Goal: Navigation & Orientation: Find specific page/section

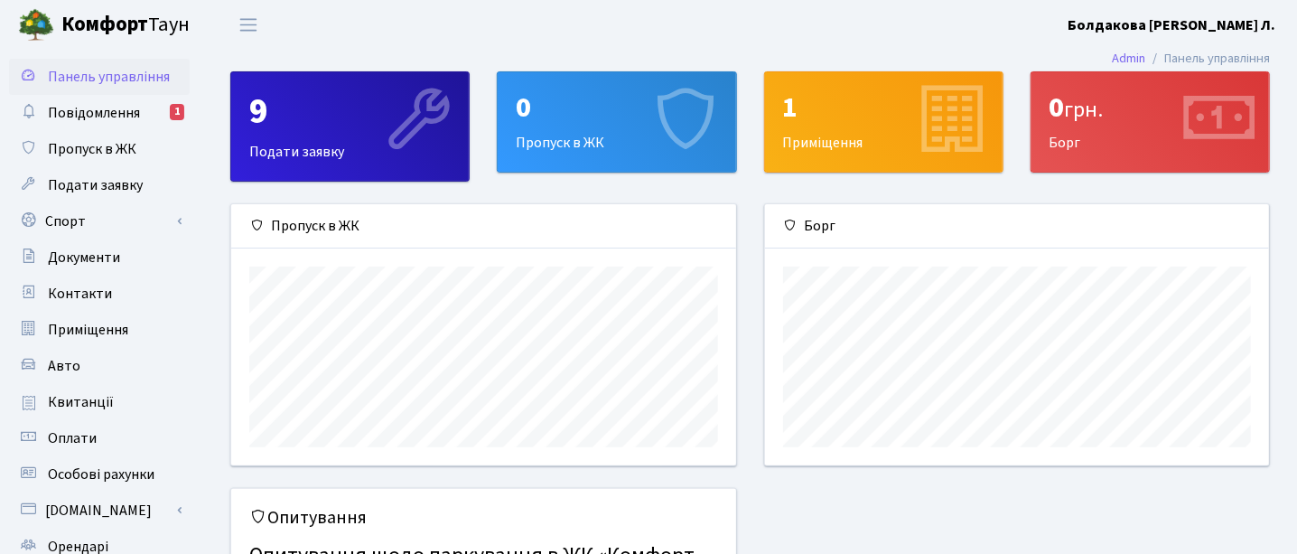
scroll to position [260, 505]
click at [62, 111] on span "Повідомлення" at bounding box center [94, 113] width 92 height 20
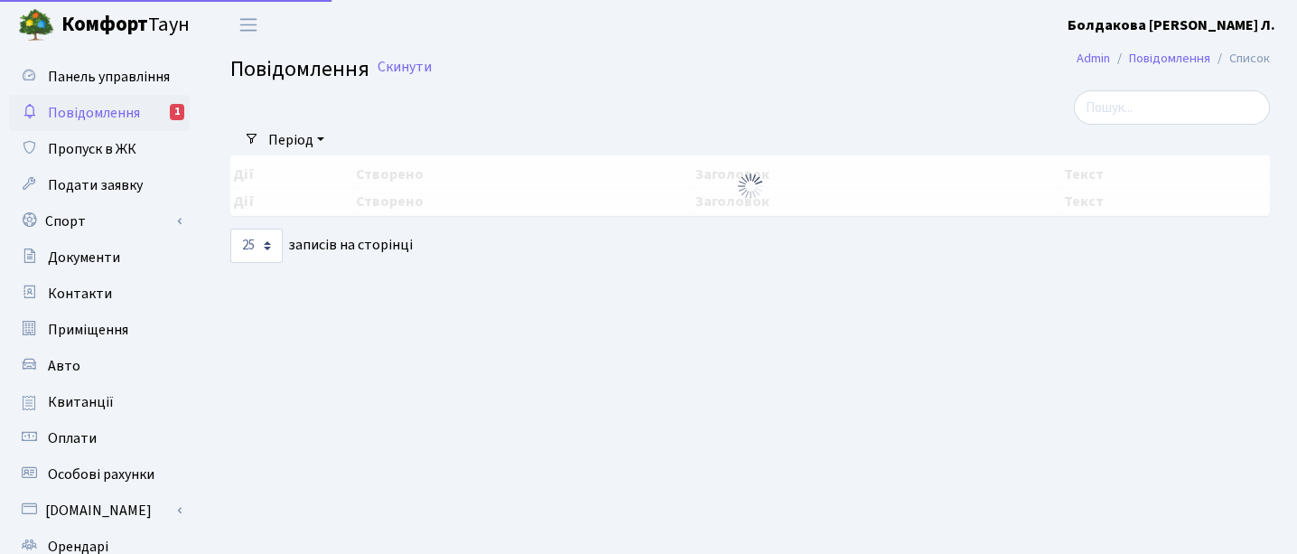
select select "25"
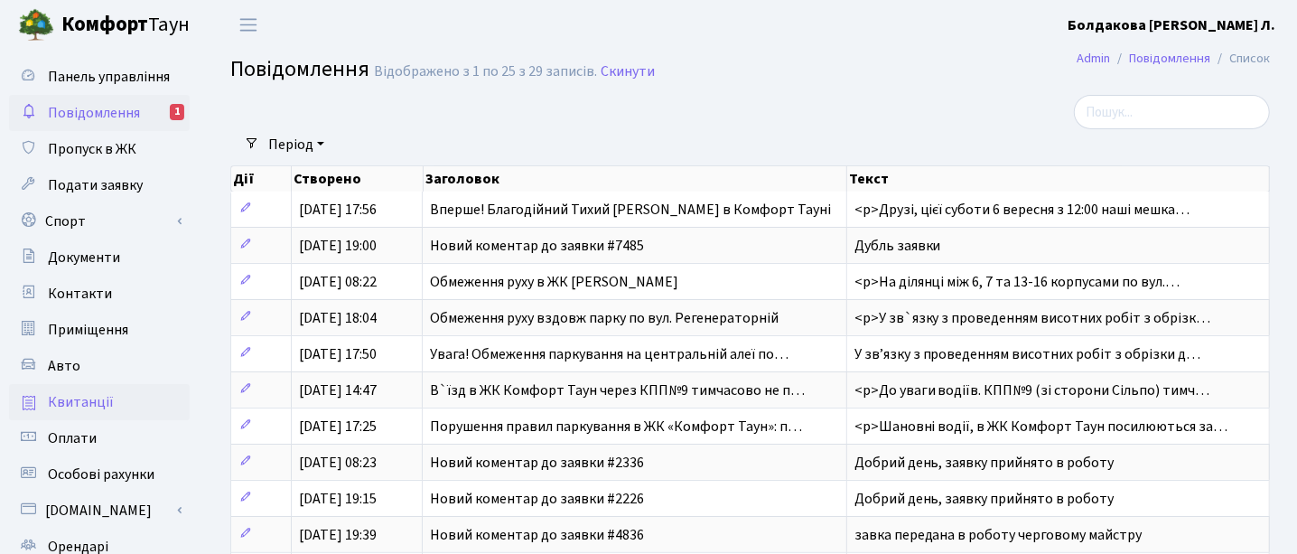
click at [87, 404] on span "Квитанції" at bounding box center [81, 402] width 66 height 20
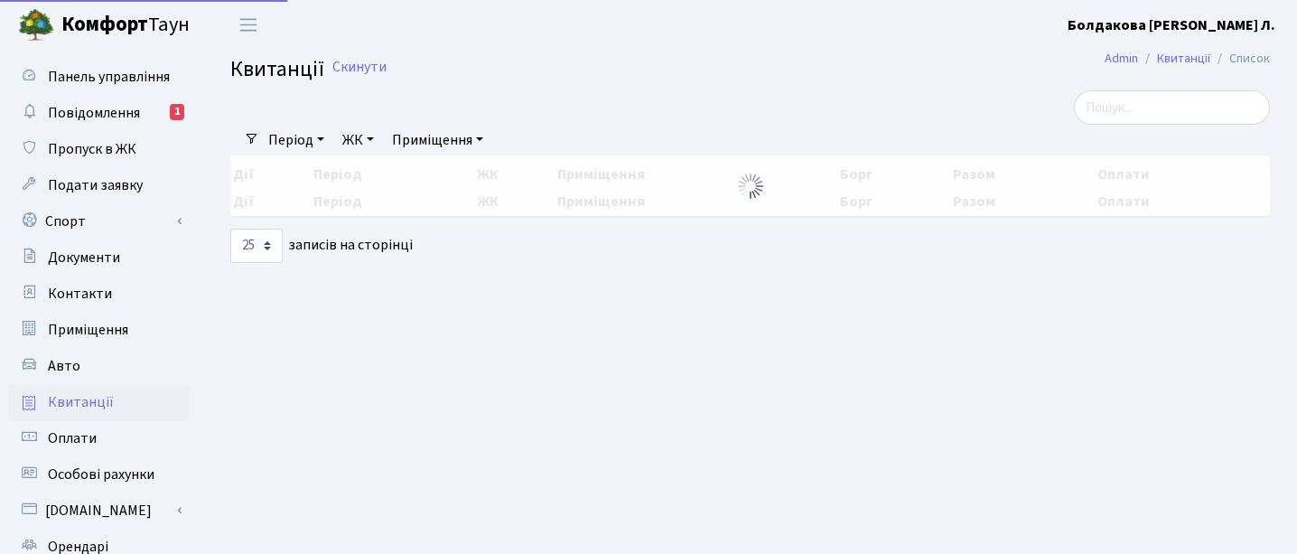
select select "25"
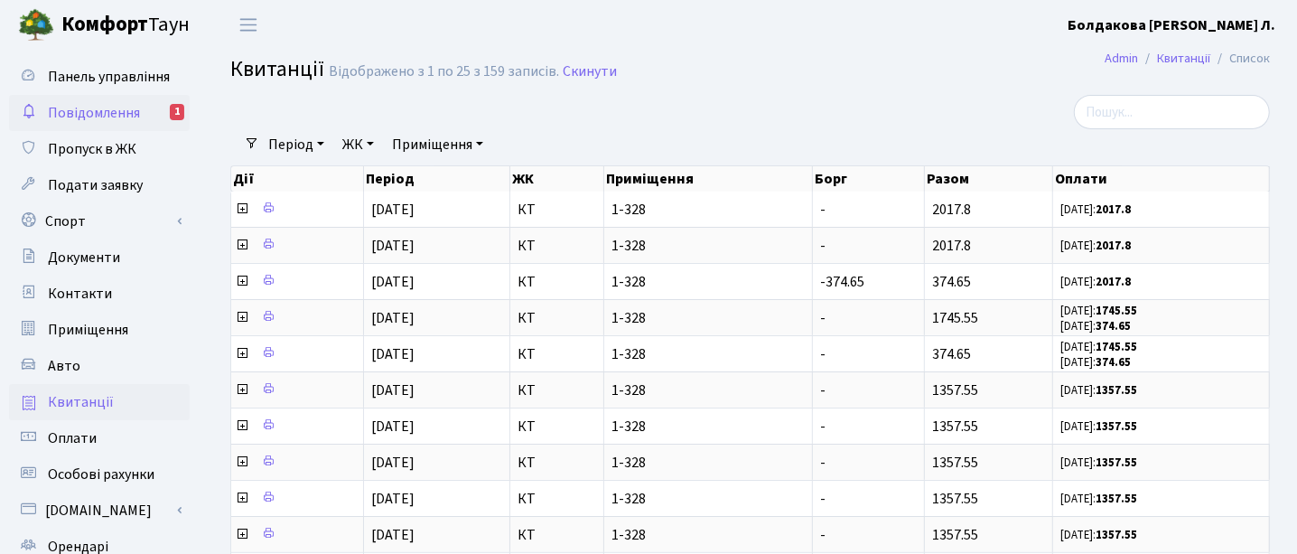
click at [123, 113] on span "Повідомлення" at bounding box center [94, 113] width 92 height 20
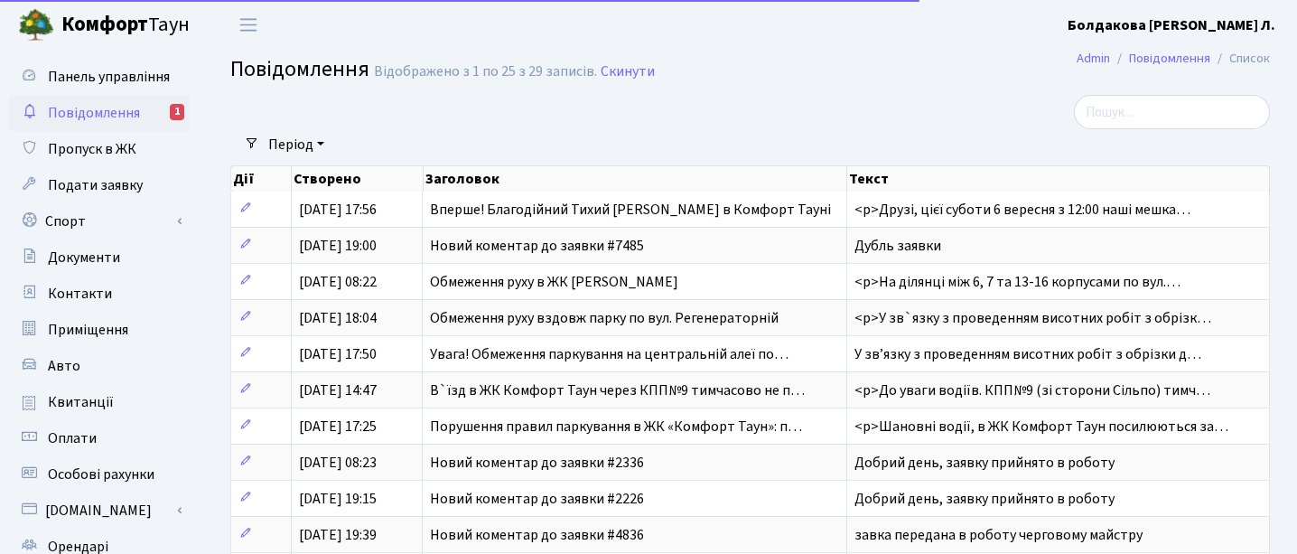
select select "25"
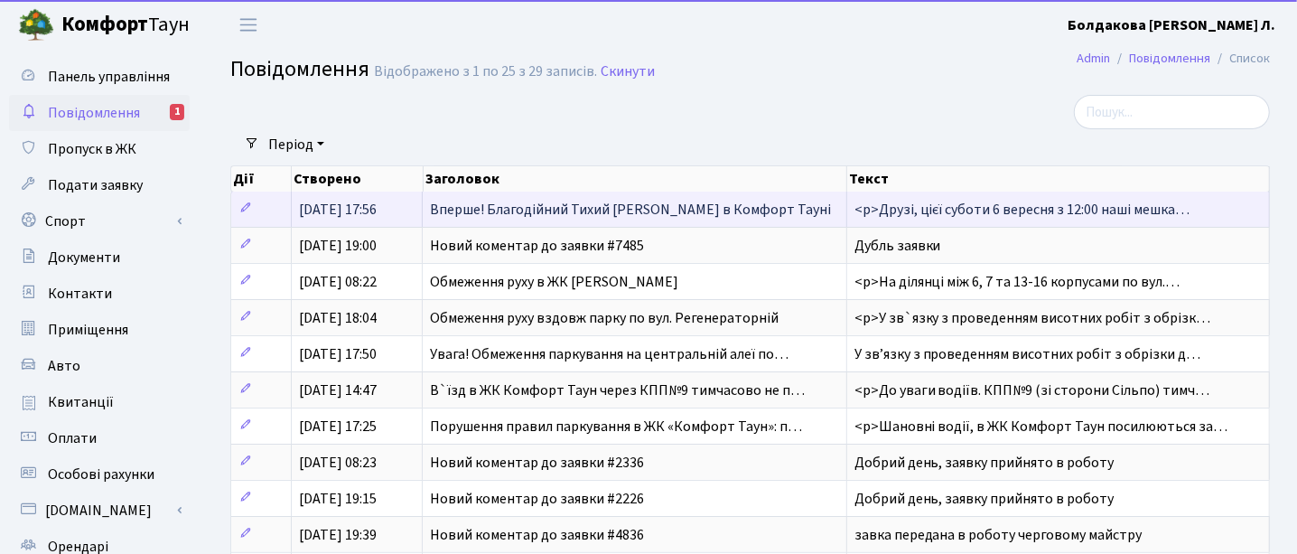
click at [493, 208] on span "Вперше! Благодійний Тихий [PERSON_NAME] в Комфорт Тауні" at bounding box center [630, 210] width 401 height 20
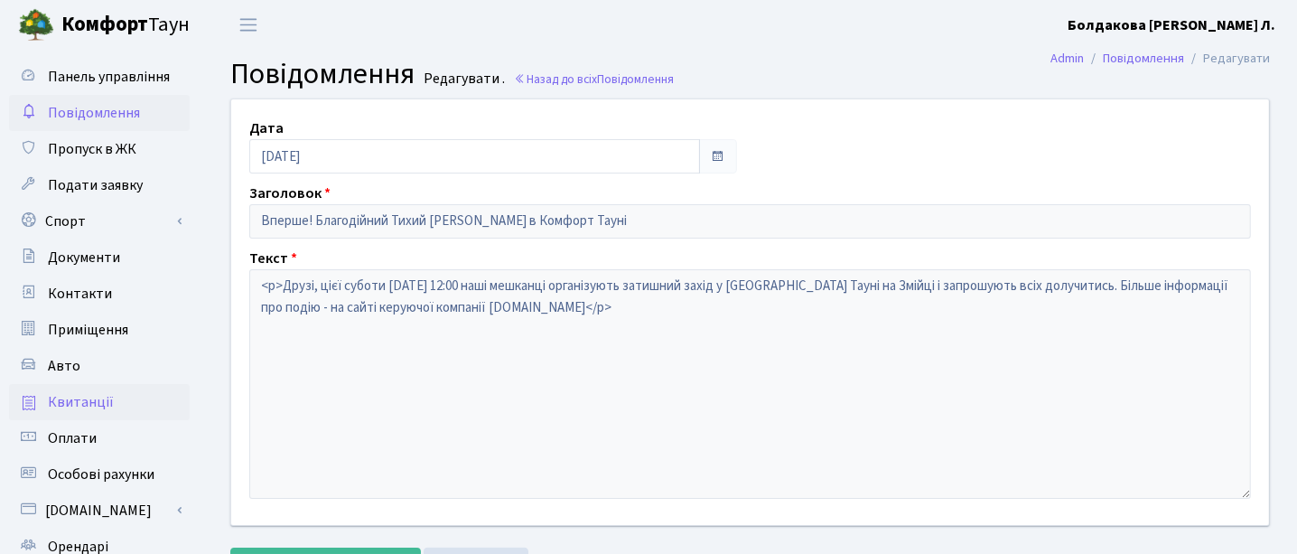
click at [84, 397] on span "Квитанції" at bounding box center [81, 402] width 66 height 20
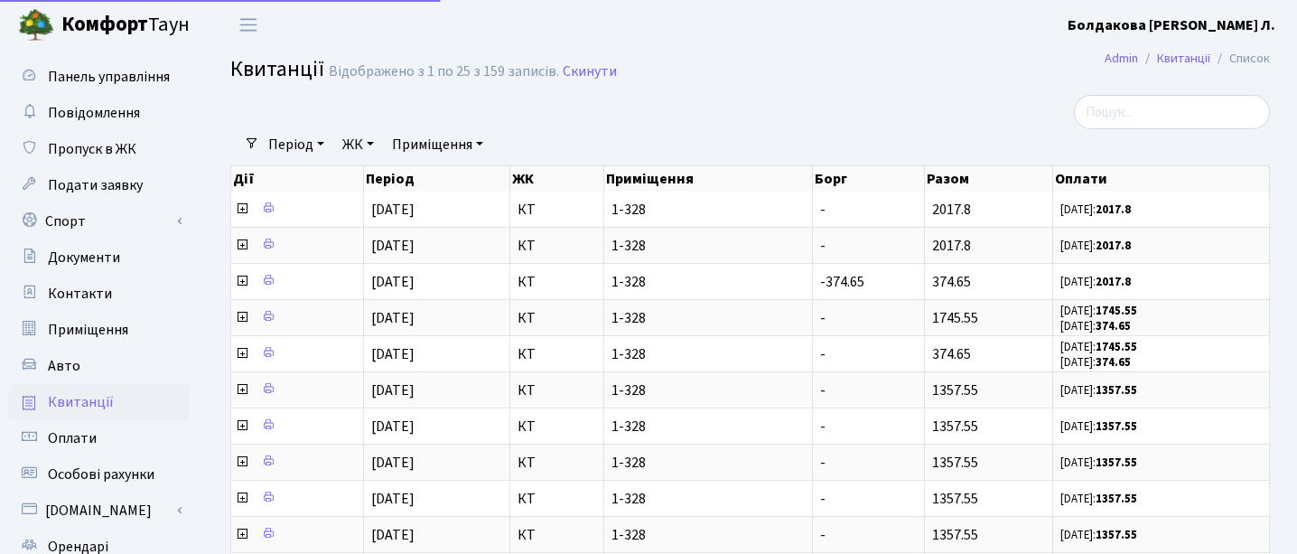
select select "25"
click at [121, 77] on span "Панель управління" at bounding box center [109, 77] width 122 height 20
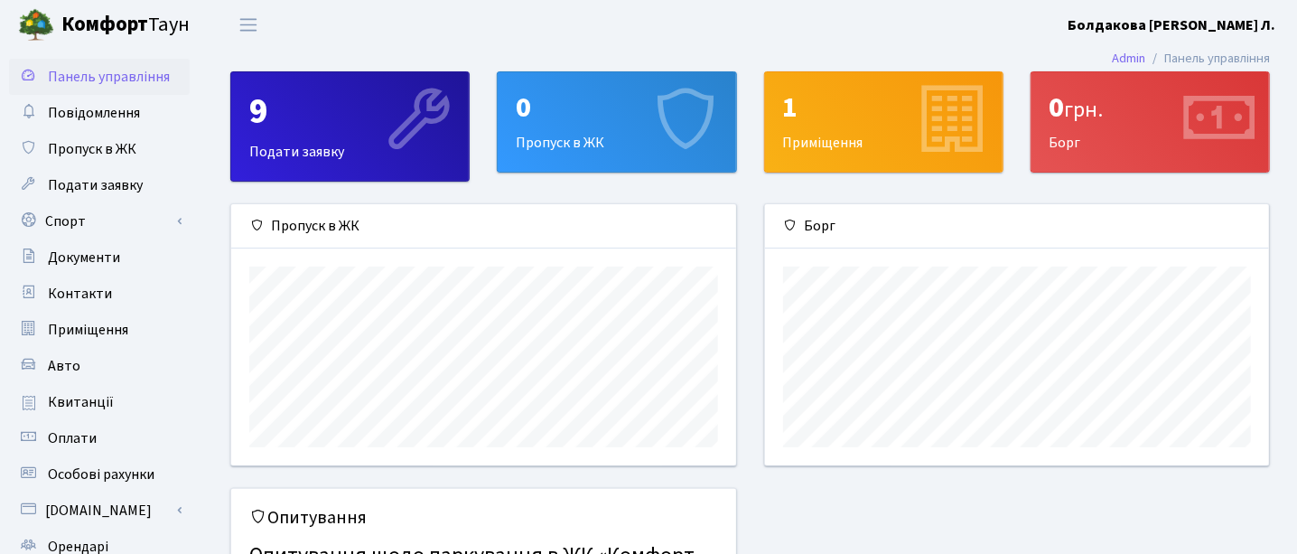
scroll to position [260, 505]
click at [1236, 18] on b "Болдакова [PERSON_NAME] Л." at bounding box center [1172, 25] width 208 height 20
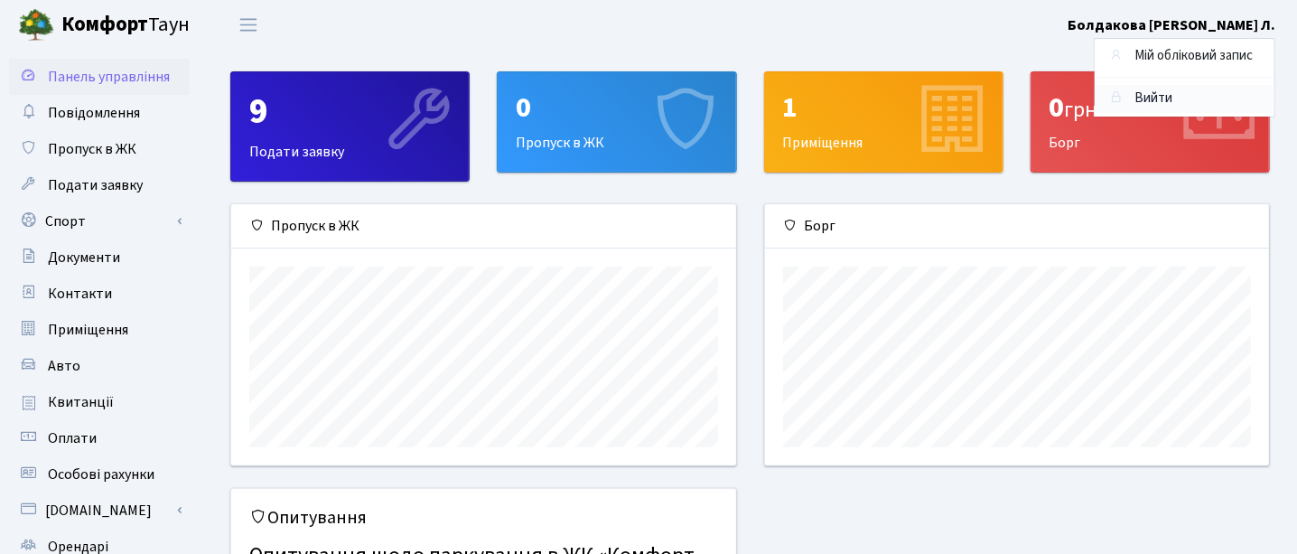
click at [1168, 105] on link "Вийти" at bounding box center [1185, 99] width 180 height 28
